Goal: Transaction & Acquisition: Subscribe to service/newsletter

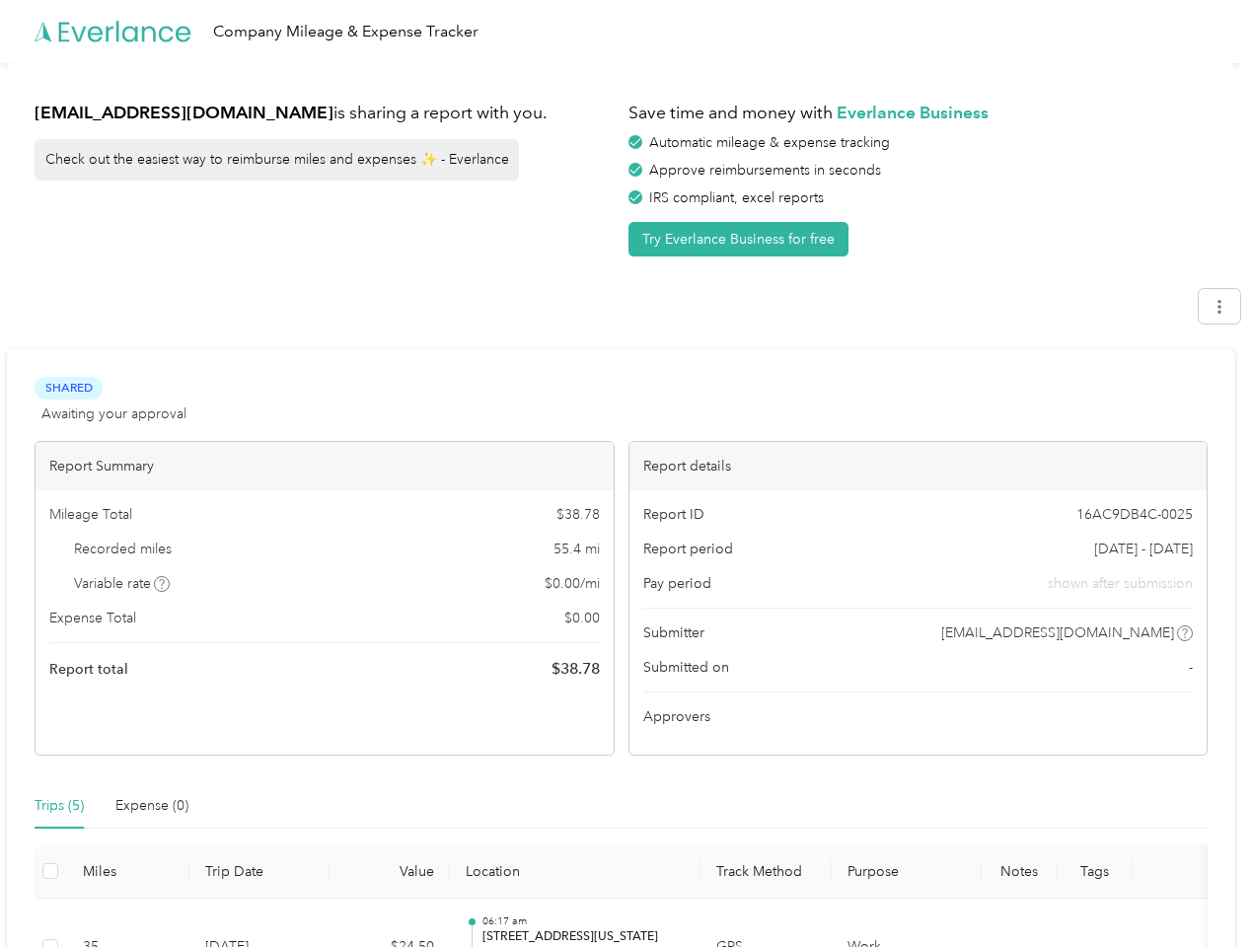
click at [630, 474] on div "Report details" at bounding box center [919, 466] width 578 height 48
click at [626, 32] on div "Company Mileage & Expense Tracker" at bounding box center [621, 31] width 1242 height 63
click at [742, 239] on button "Try Everlance Business for free" at bounding box center [739, 239] width 220 height 35
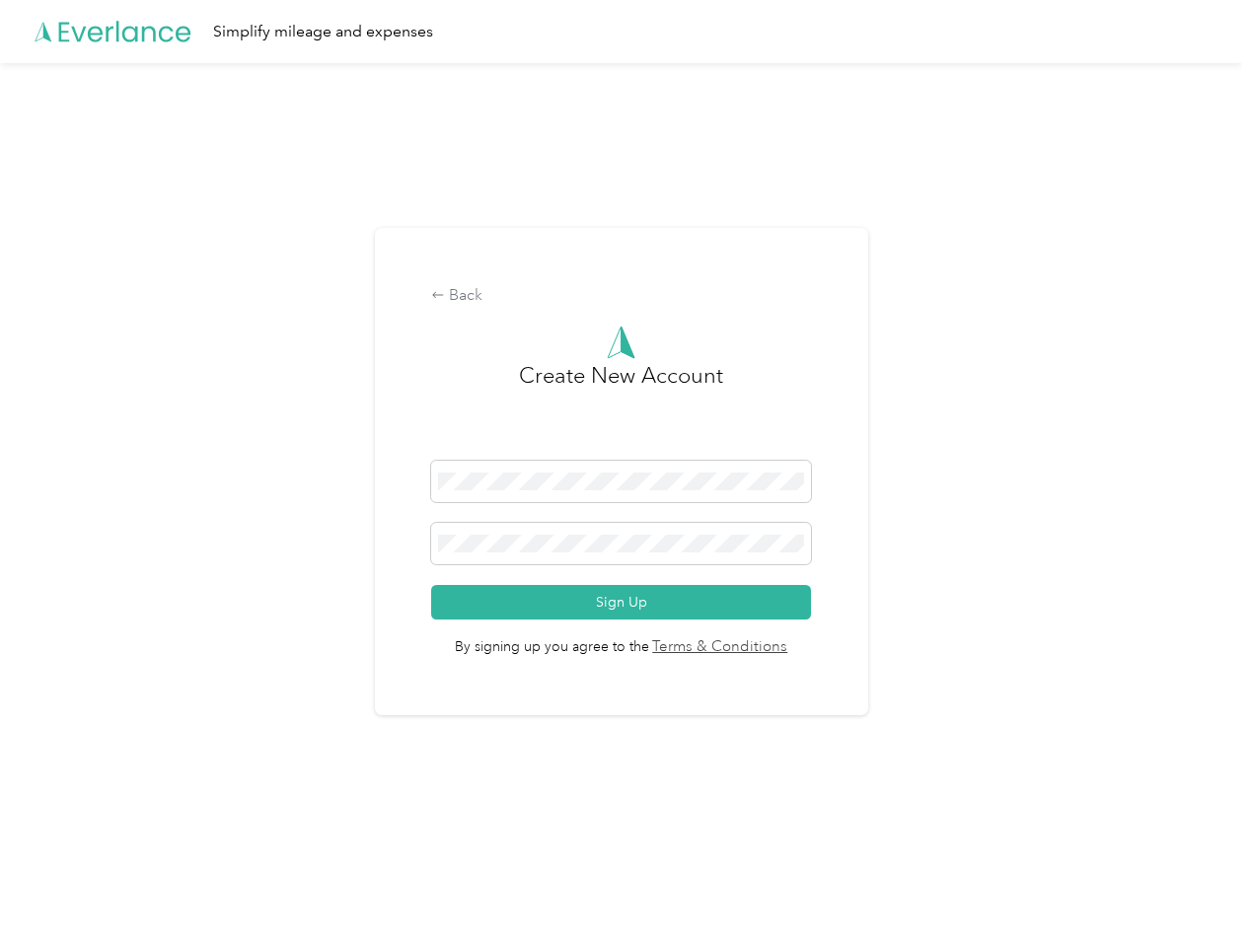
click at [1229, 306] on div "Back Create New Account Sign Up By signing up you agree to the Terms & Conditio…" at bounding box center [621, 480] width 1242 height 834
click at [163, 584] on div "Back Create New Account Sign Up By signing up you agree to the Terms & Conditio…" at bounding box center [621, 480] width 1242 height 834
click at [778, 633] on span "By signing up you agree to the Terms & Conditions" at bounding box center [621, 639] width 380 height 39
click at [59, 806] on div "Back Create New Account Sign Up By signing up you agree to the Terms & Conditio…" at bounding box center [621, 480] width 1242 height 834
click at [152, 806] on div "Back Create New Account Sign Up By signing up you agree to the Terms & Conditio…" at bounding box center [621, 480] width 1242 height 834
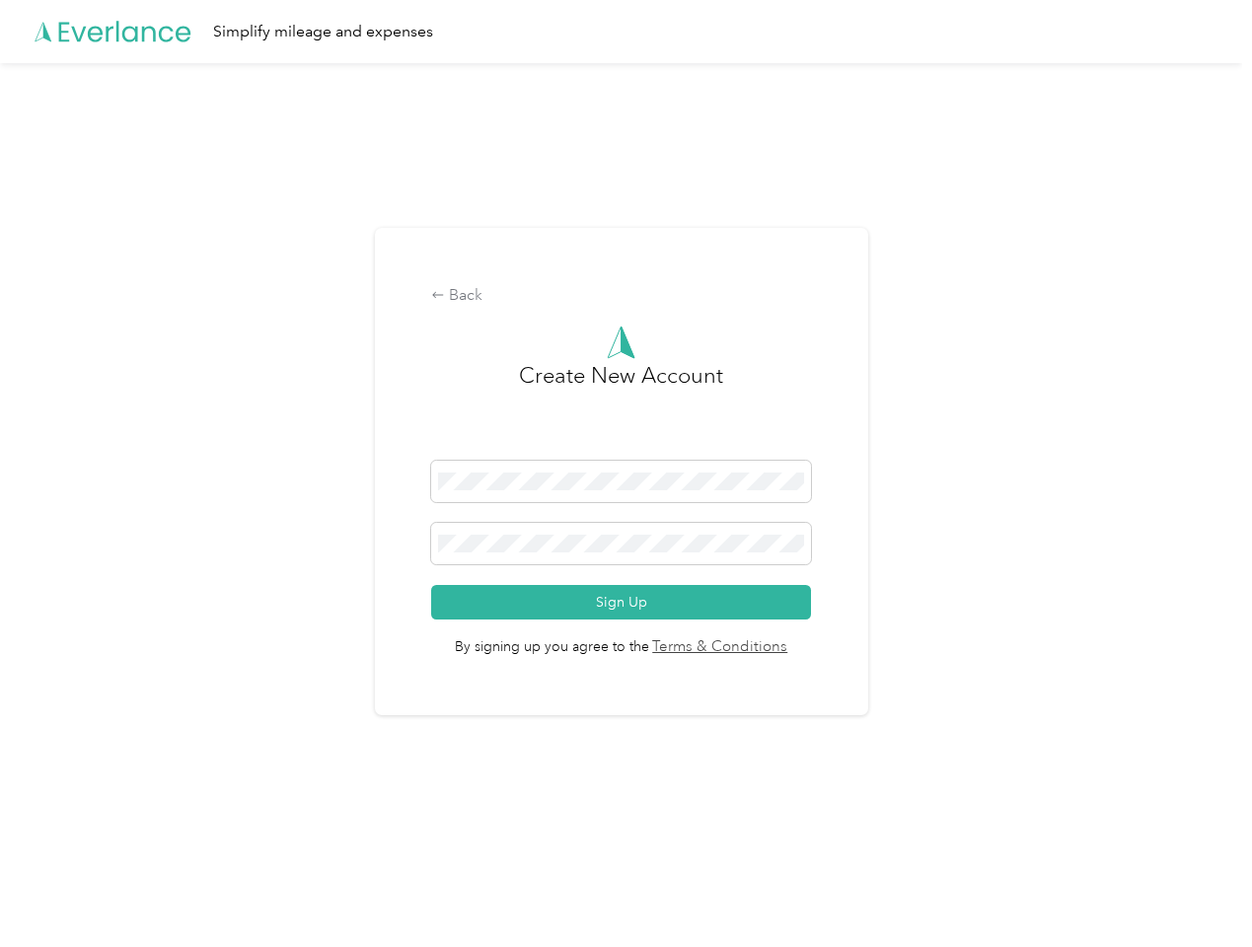
click at [50, 871] on div "Back Create New Account Sign Up By signing up you agree to the Terms & Conditio…" at bounding box center [621, 480] width 1242 height 834
click at [611, 923] on html "Simplify mileage and expenses Back Create New Account Sign Up By signing up you…" at bounding box center [621, 473] width 1242 height 947
